Goal: Navigation & Orientation: Find specific page/section

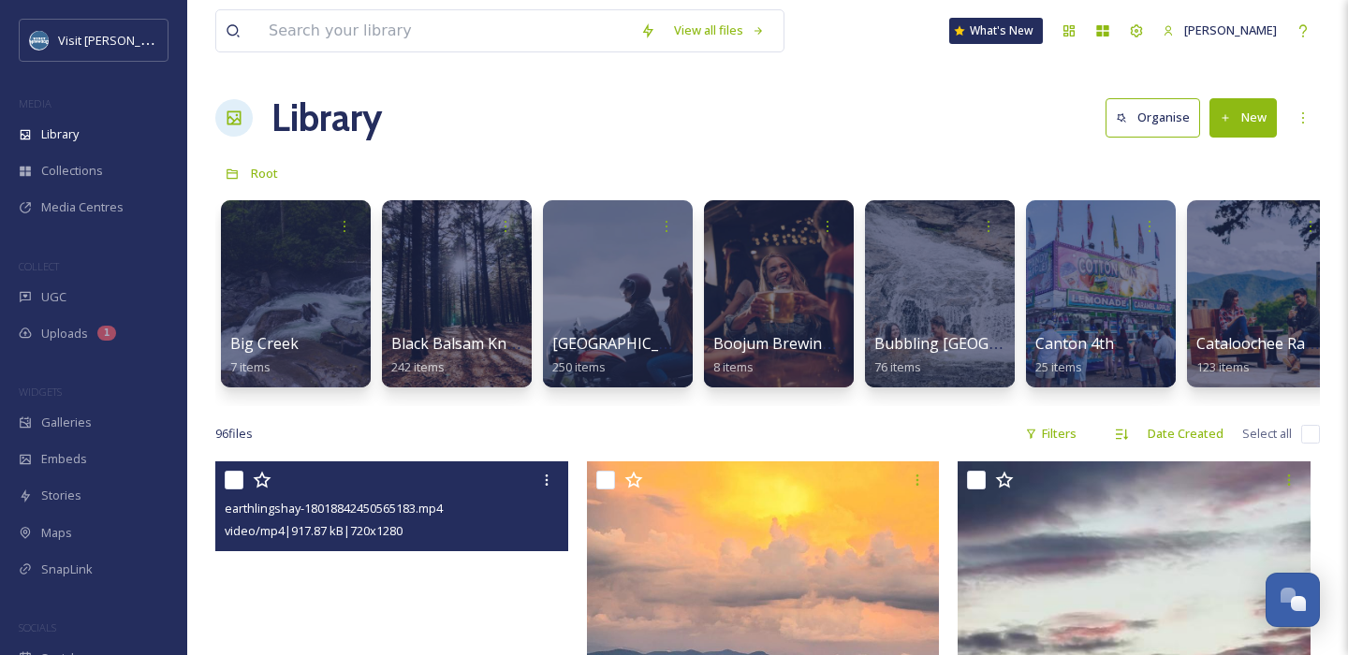
scroll to position [510, 0]
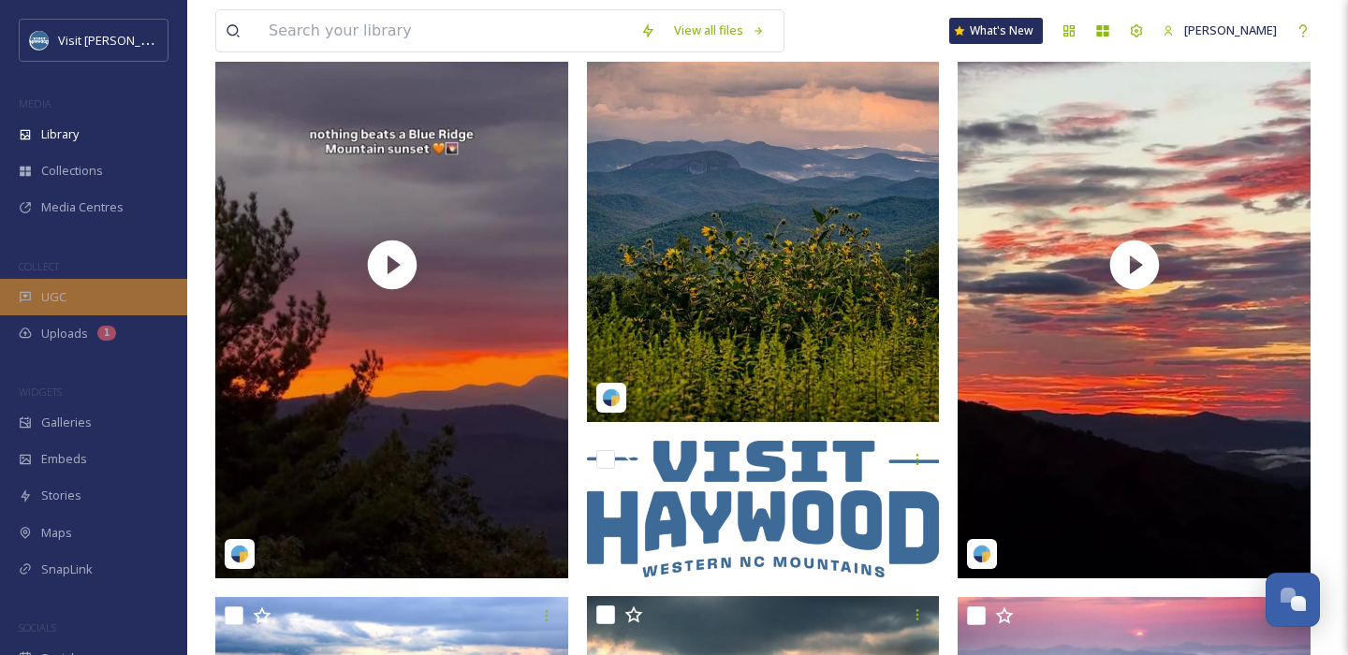
click at [44, 291] on span "UGC" at bounding box center [53, 297] width 25 height 18
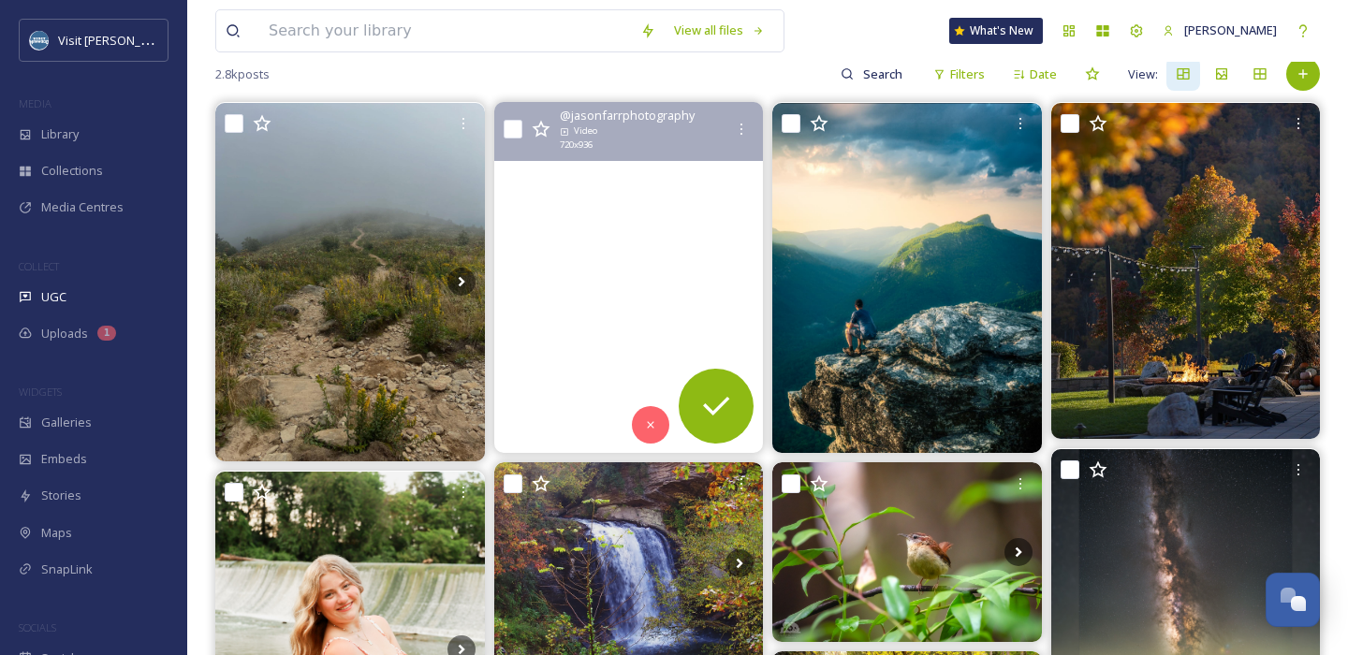
scroll to position [184, 0]
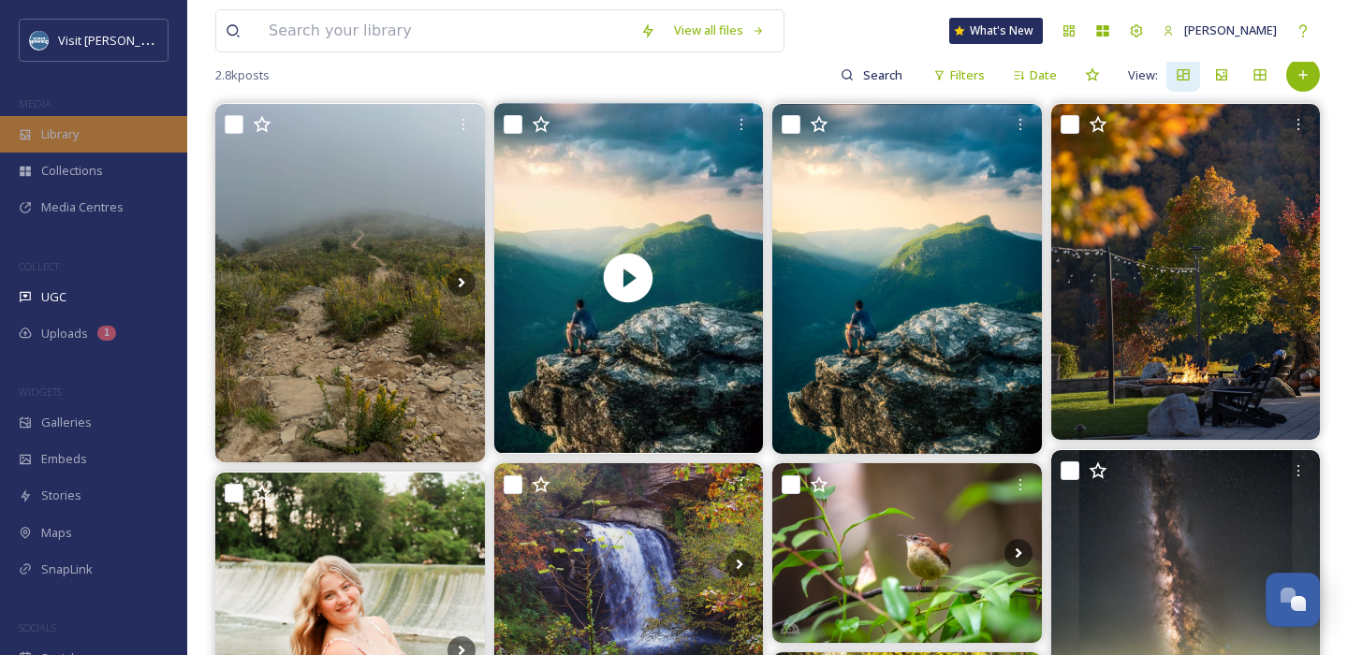
click at [109, 130] on div "Library" at bounding box center [93, 134] width 187 height 36
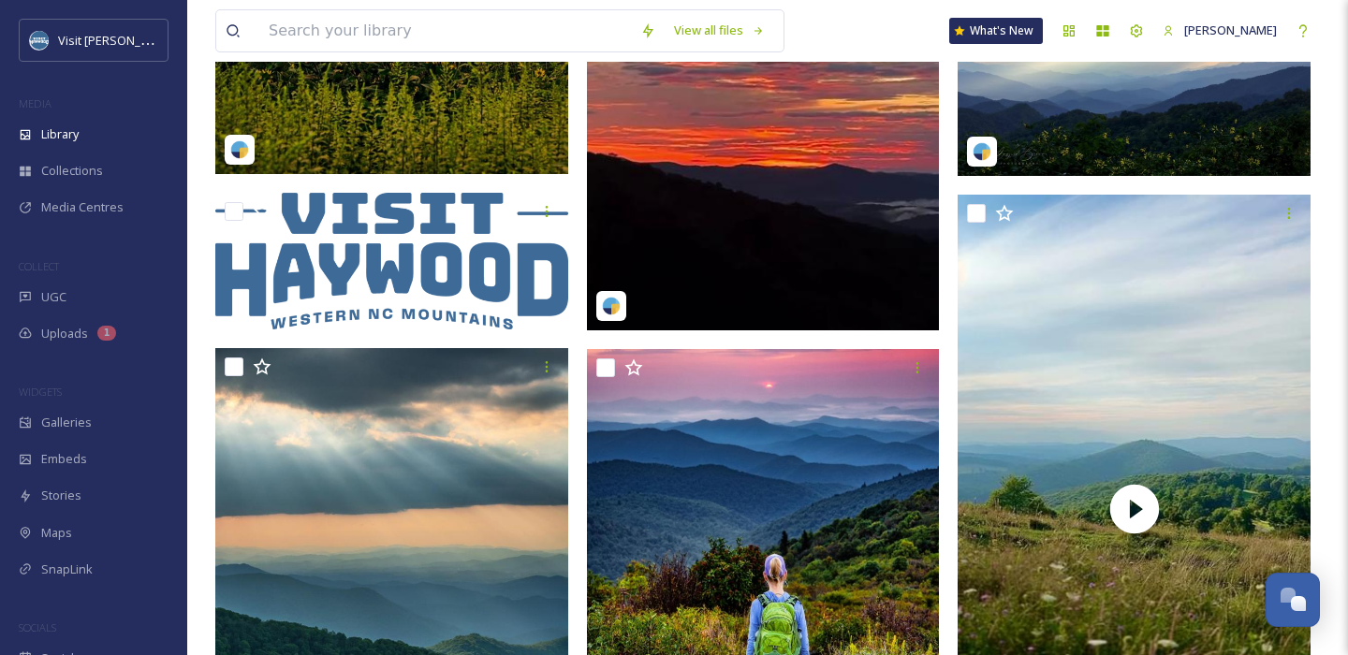
scroll to position [552, 0]
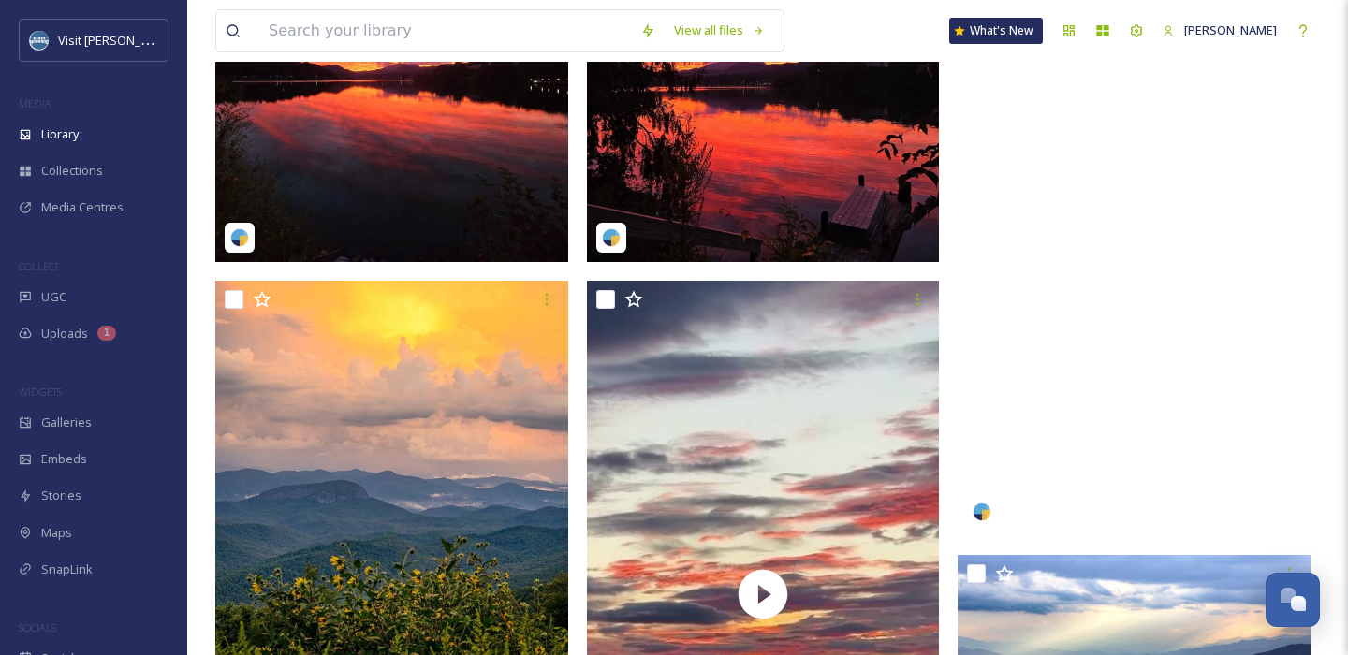
click at [1030, 116] on video "earthlingshay-18018842450565183.mp4" at bounding box center [1133, 222] width 353 height 627
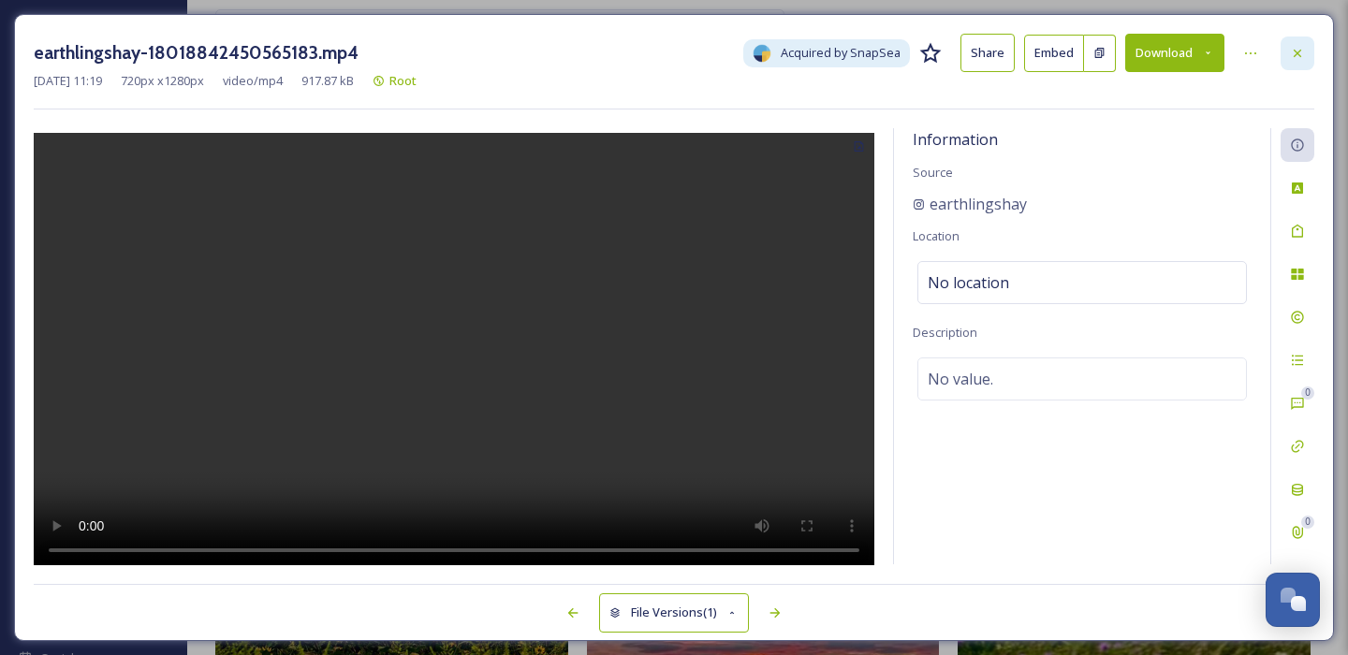
click at [1294, 62] on div at bounding box center [1297, 53] width 34 height 34
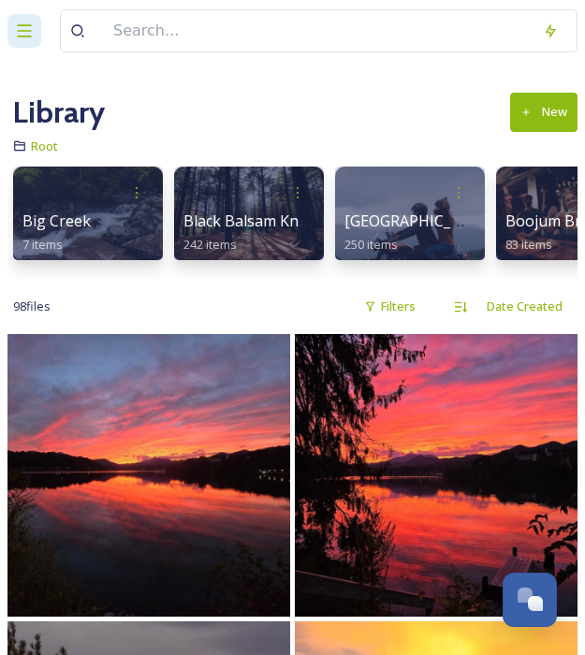
click at [25, 22] on icon at bounding box center [24, 31] width 19 height 19
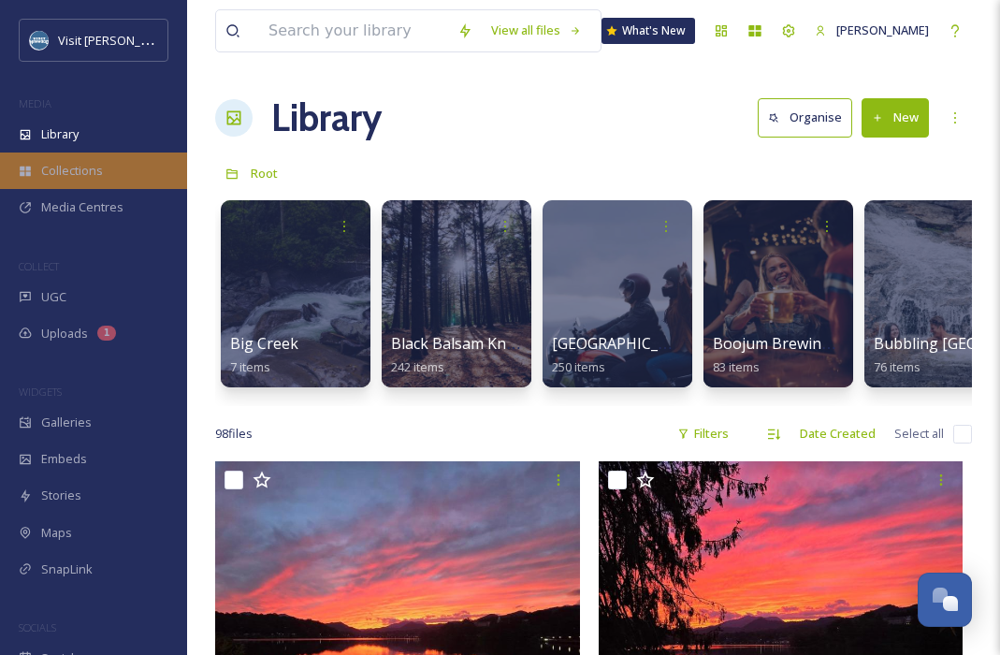
click at [126, 176] on div "Collections" at bounding box center [93, 171] width 187 height 36
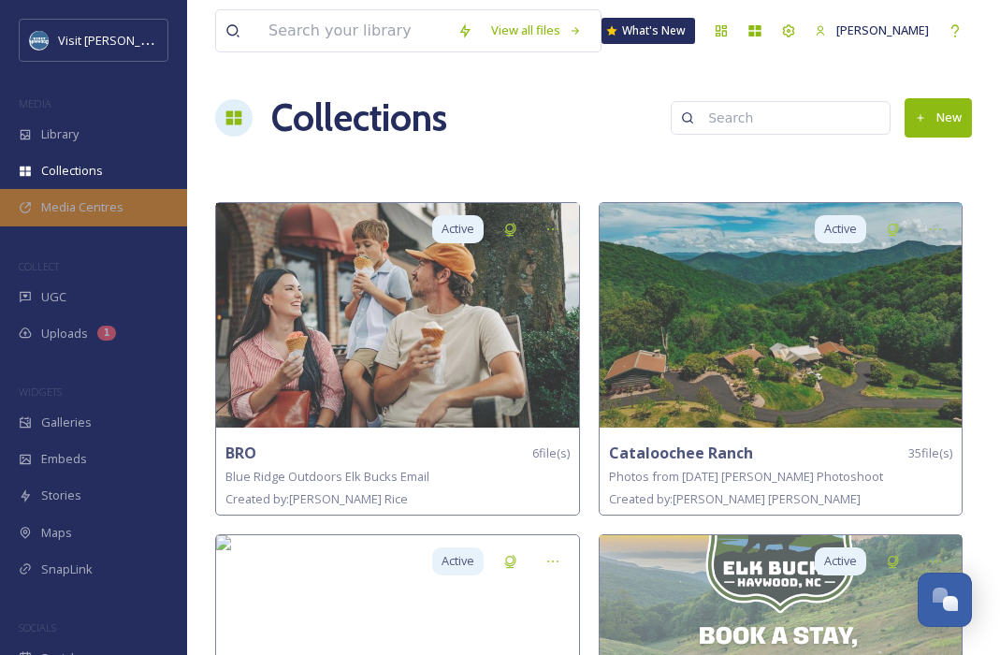
click at [85, 209] on span "Media Centres" at bounding box center [82, 207] width 82 height 18
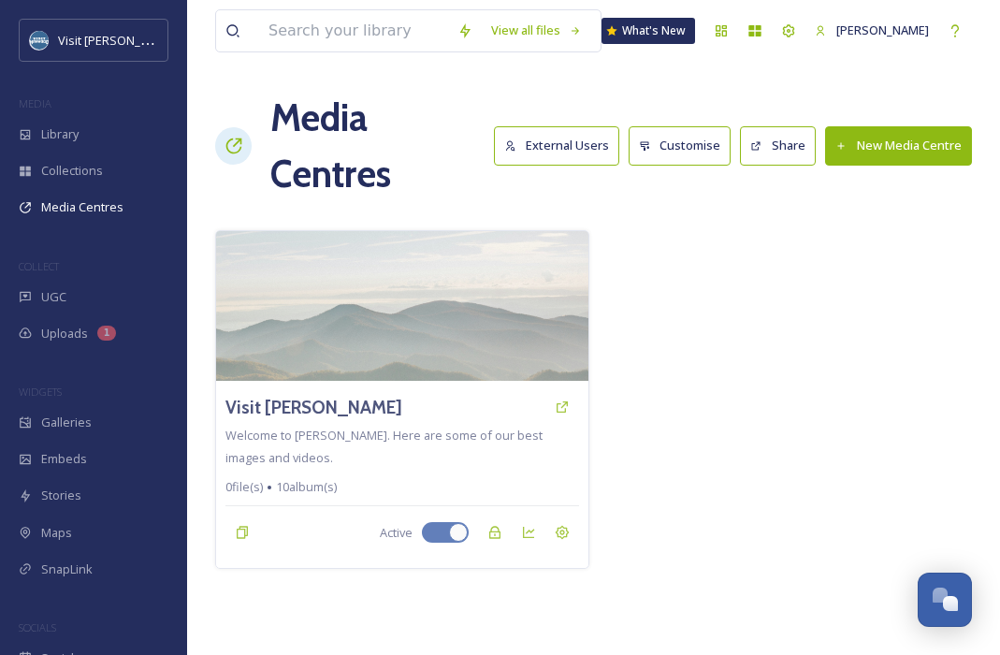
click at [880, 143] on button "New Media Centre" at bounding box center [898, 145] width 147 height 38
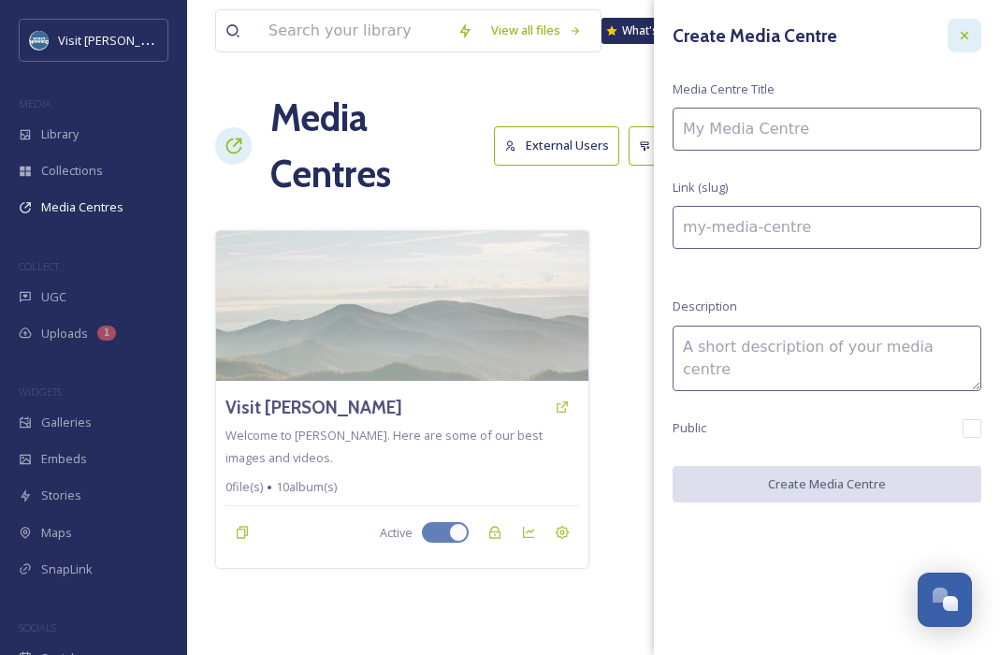
click at [966, 41] on icon at bounding box center [964, 35] width 15 height 15
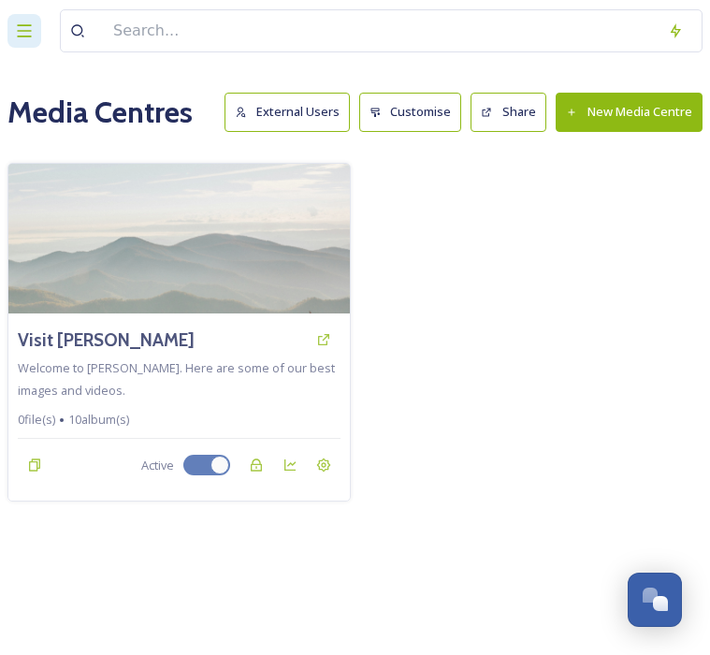
click at [23, 25] on icon at bounding box center [25, 30] width 14 height 12
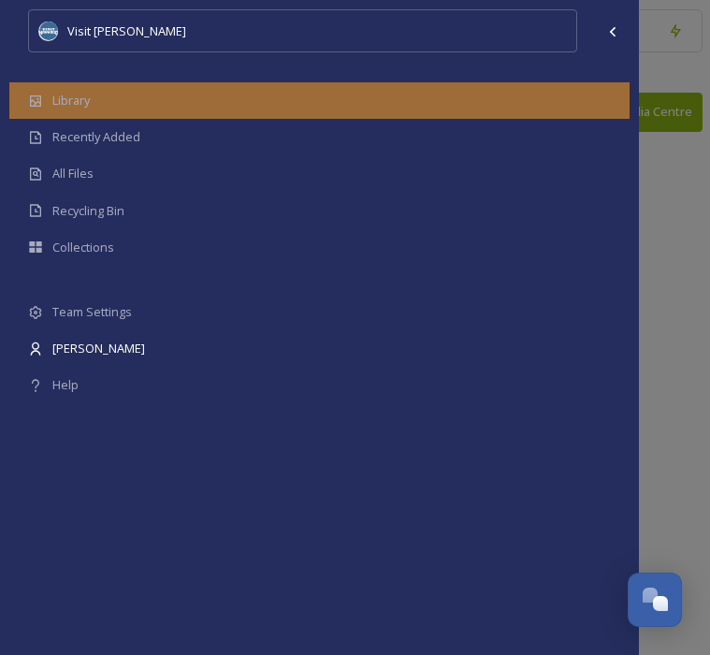
click at [56, 92] on span "Library" at bounding box center [70, 101] width 37 height 18
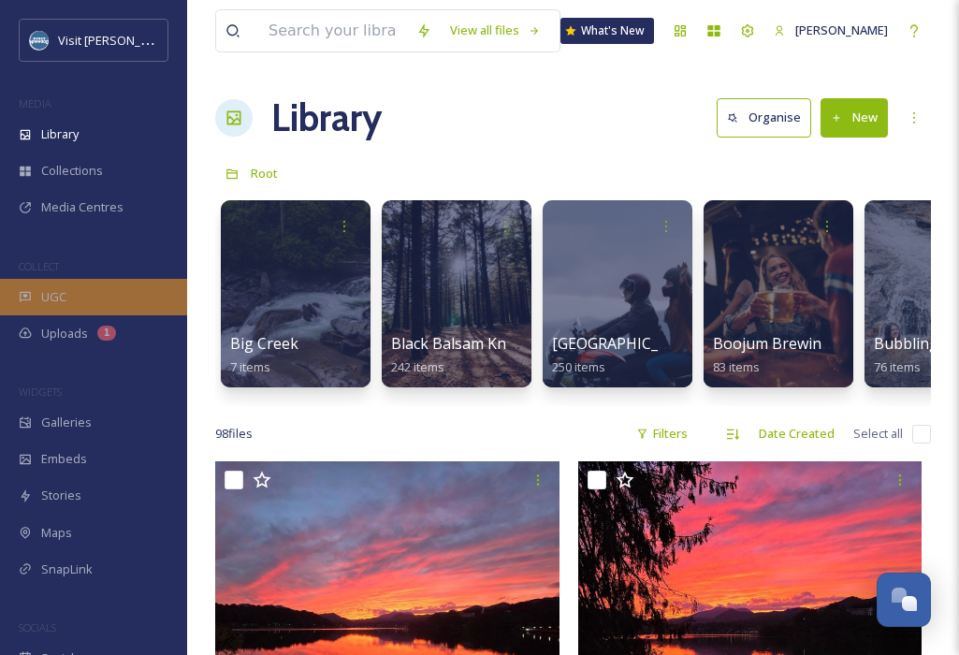
click at [76, 299] on div "UGC" at bounding box center [93, 297] width 187 height 36
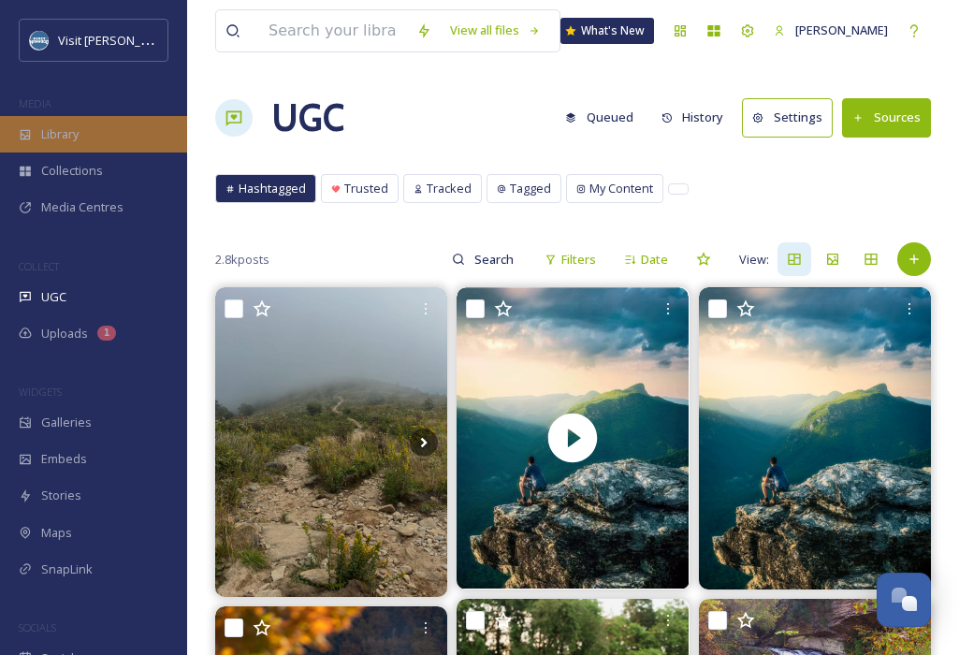
click at [39, 131] on div "Library" at bounding box center [93, 134] width 187 height 36
